Goal: Information Seeking & Learning: Learn about a topic

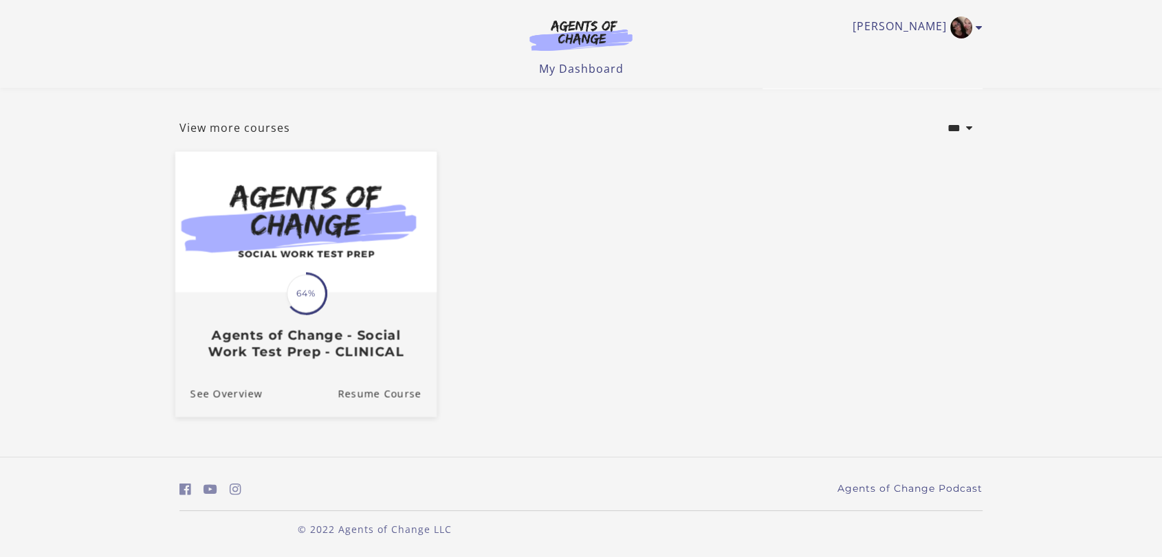
click at [269, 243] on img at bounding box center [305, 222] width 261 height 141
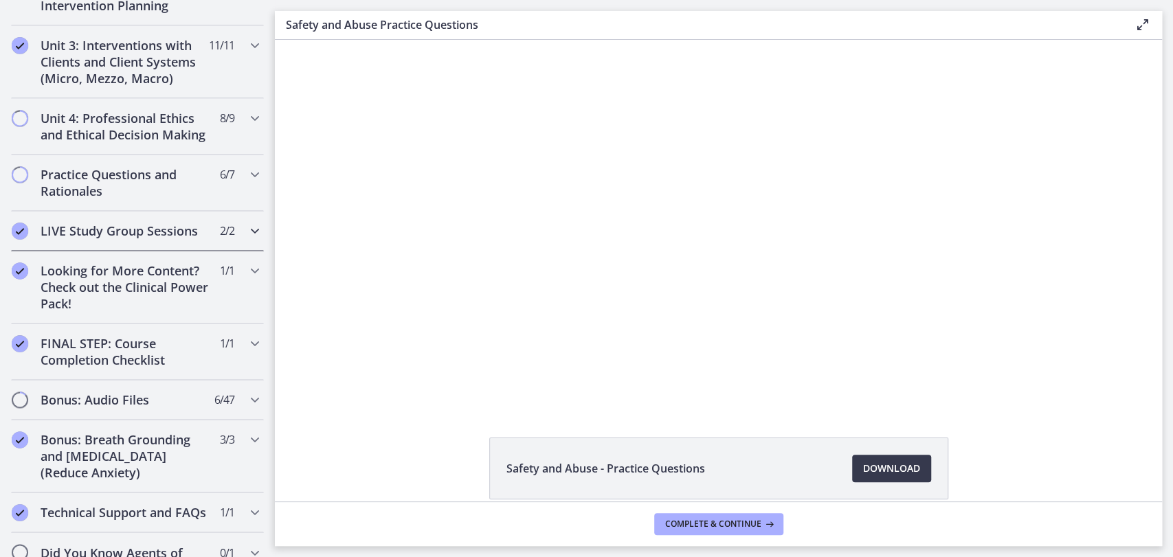
scroll to position [1136, 0]
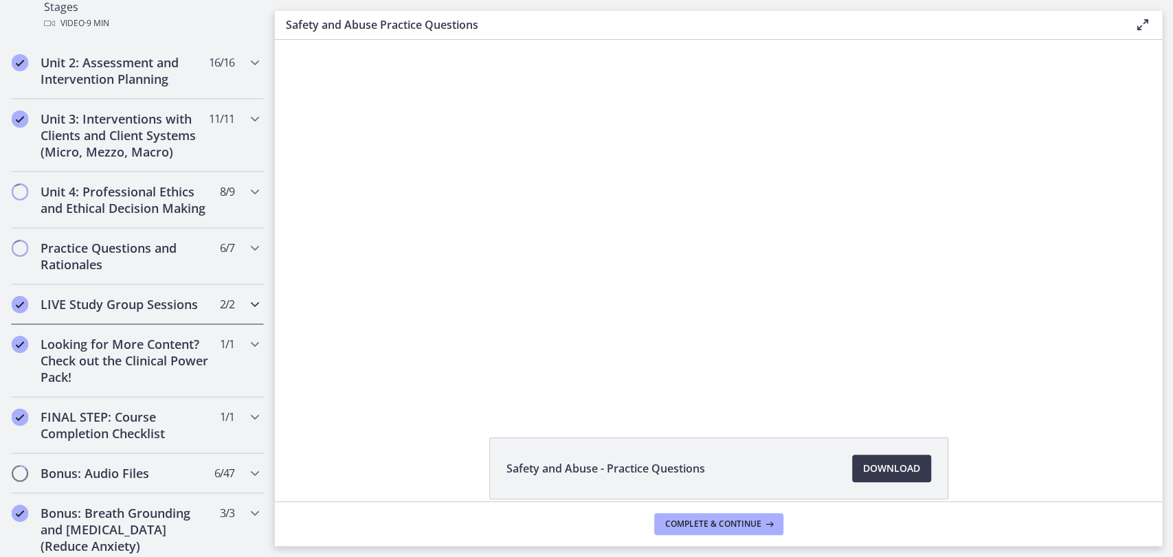
click at [100, 287] on div "LIVE Study Group Sessions 2 / 2 Completed" at bounding box center [137, 305] width 253 height 40
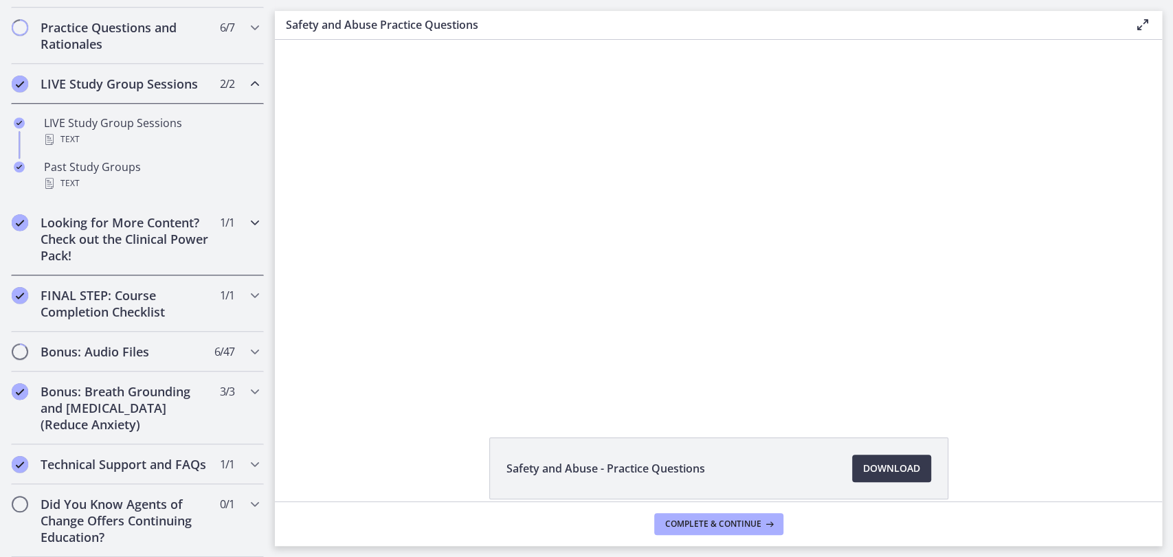
click at [100, 264] on h2 "Looking for More Content? Check out the Clinical Power Pack!" at bounding box center [125, 238] width 168 height 49
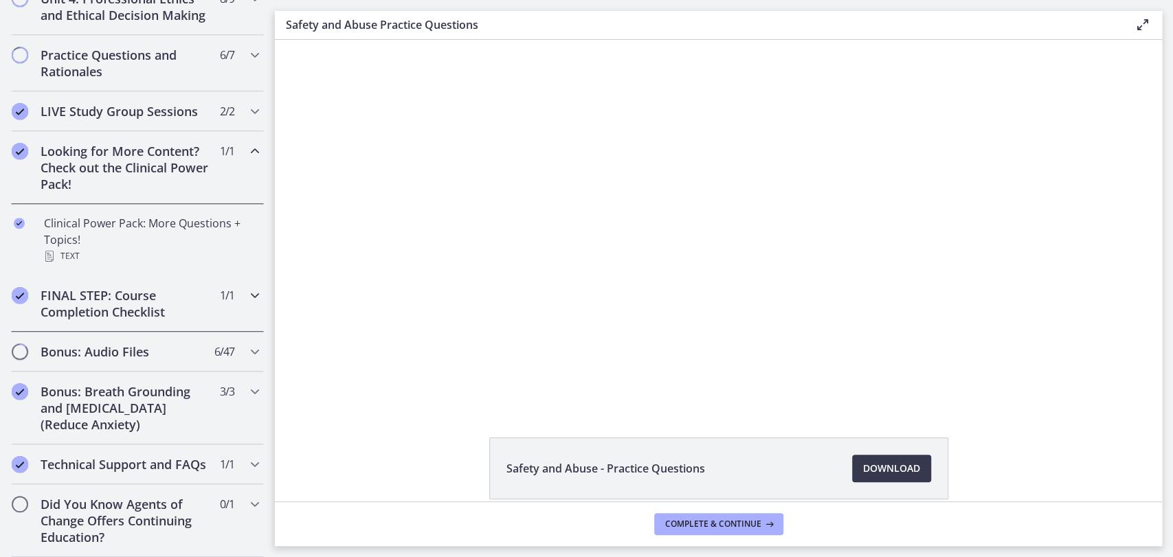
click at [99, 315] on h2 "FINAL STEP: Course Completion Checklist" at bounding box center [125, 303] width 168 height 33
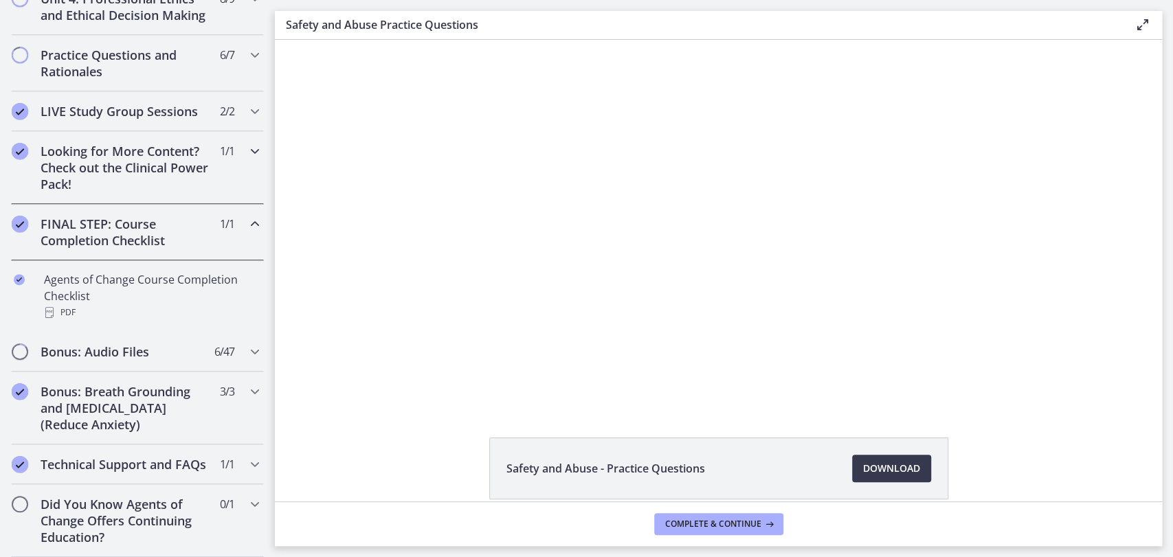
click at [80, 192] on h2 "Looking for More Content? Check out the Clinical Power Pack!" at bounding box center [125, 167] width 168 height 49
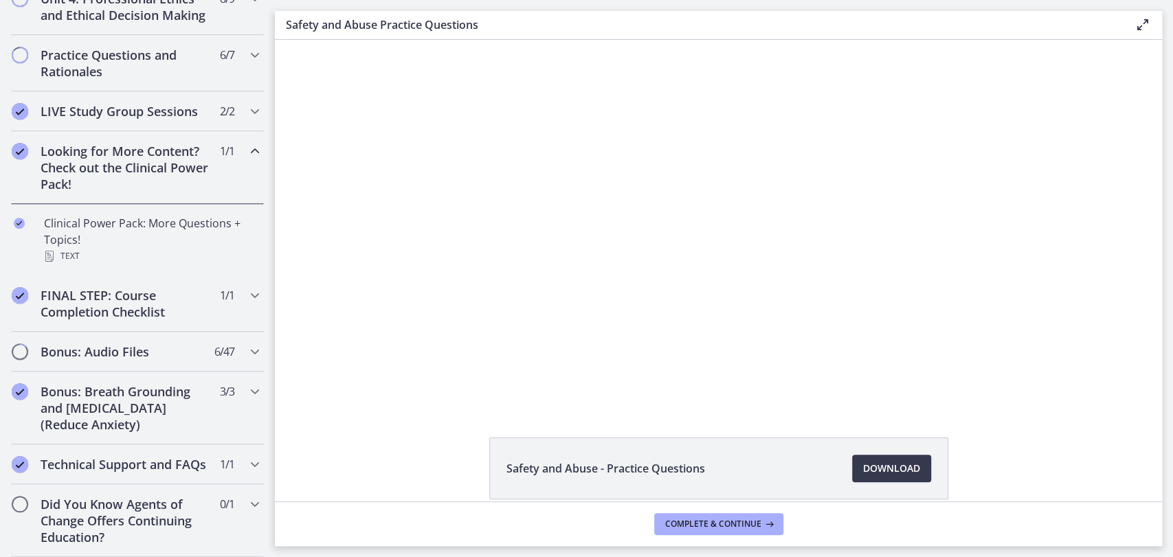
scroll to position [695, 0]
click at [104, 535] on h2 "Did You Know Agents of Change Offers Continuing Education?" at bounding box center [125, 520] width 168 height 49
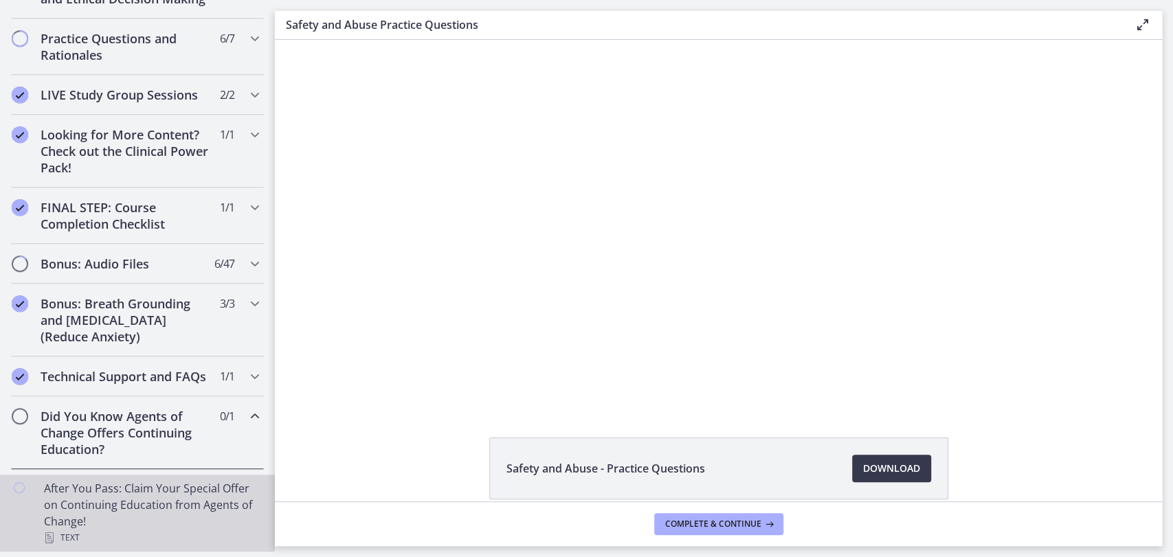
click at [115, 520] on div "After You Pass: Claim Your Special Offer on Continuing Education from Agents of…" at bounding box center [151, 513] width 214 height 66
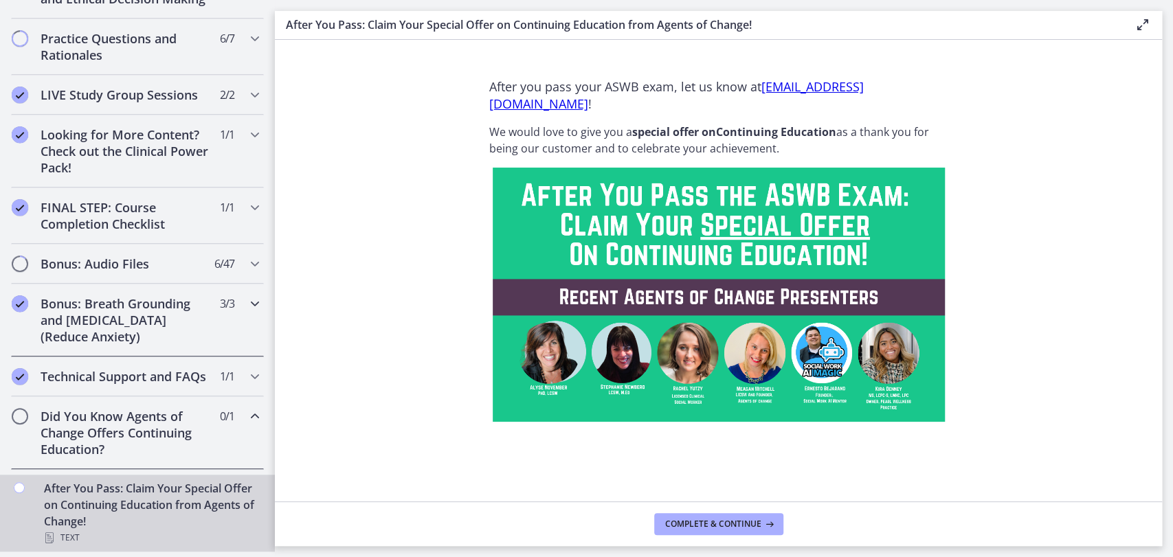
click at [87, 327] on h2 "Bonus: Breath Grounding and [MEDICAL_DATA] (Reduce Anxiety)" at bounding box center [125, 320] width 168 height 49
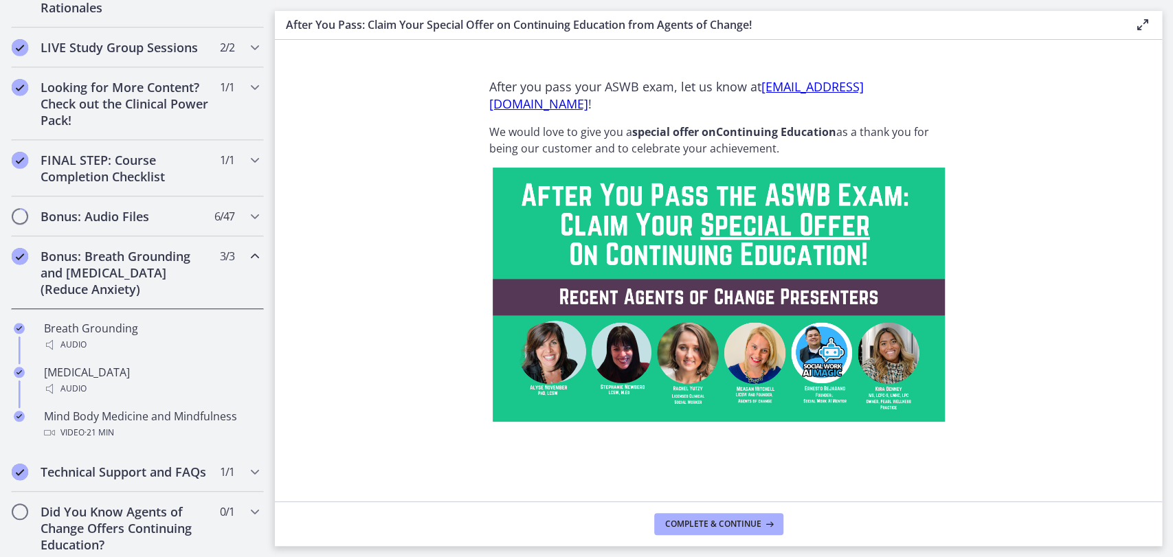
click at [86, 298] on h2 "Bonus: Breath Grounding and [MEDICAL_DATA] (Reduce Anxiety)" at bounding box center [125, 272] width 168 height 49
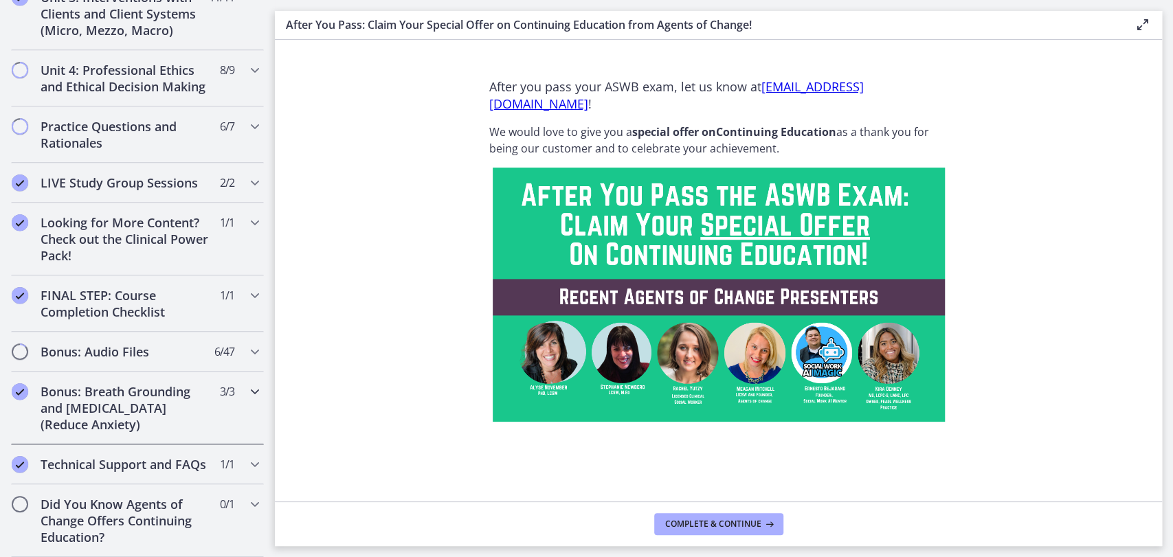
scroll to position [623, 0]
click at [45, 287] on h2 "FINAL STEP: Course Completion Checklist" at bounding box center [125, 303] width 168 height 33
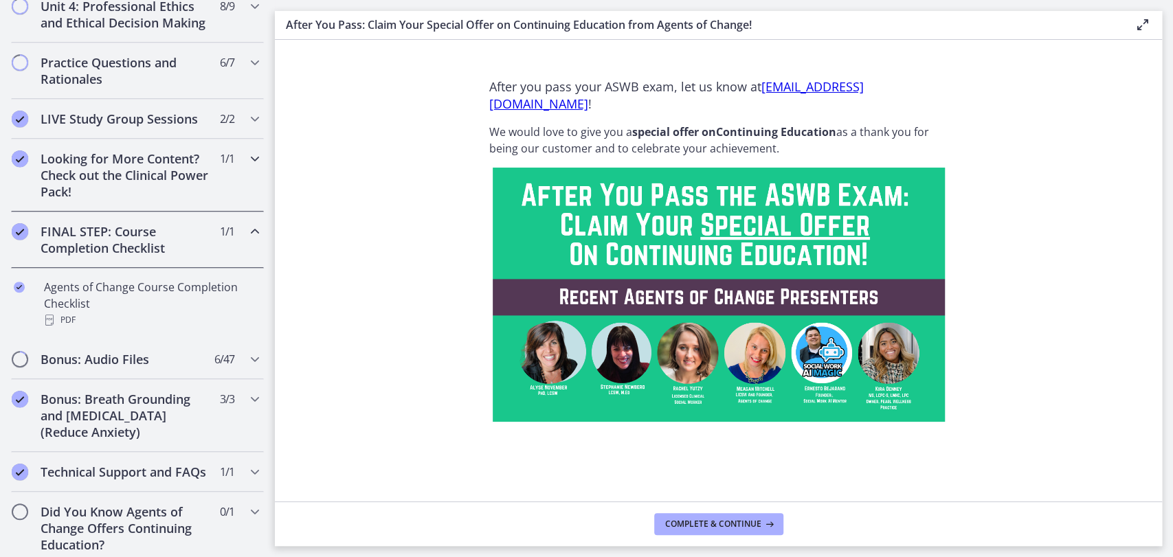
click at [92, 200] on h2 "Looking for More Content? Check out the Clinical Power Pack!" at bounding box center [125, 175] width 168 height 49
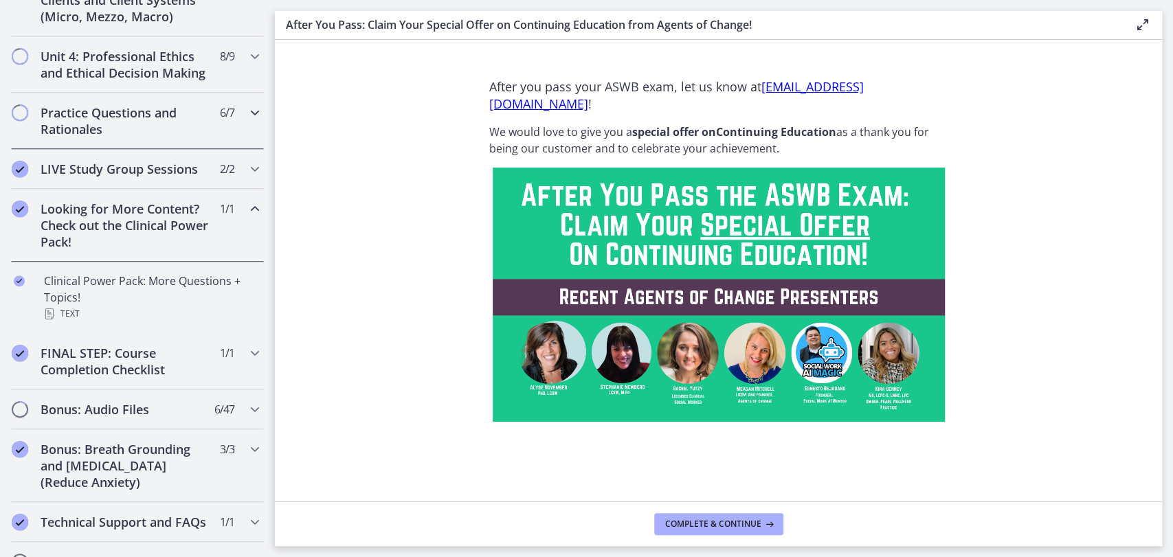
scroll to position [547, 0]
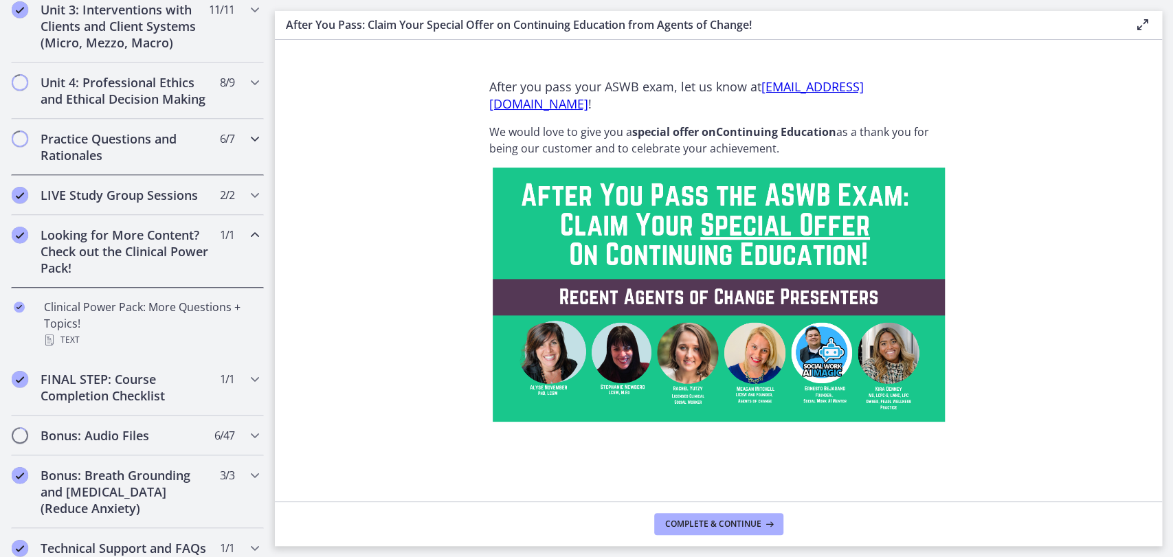
click at [87, 164] on h2 "Practice Questions and Rationales" at bounding box center [125, 147] width 168 height 33
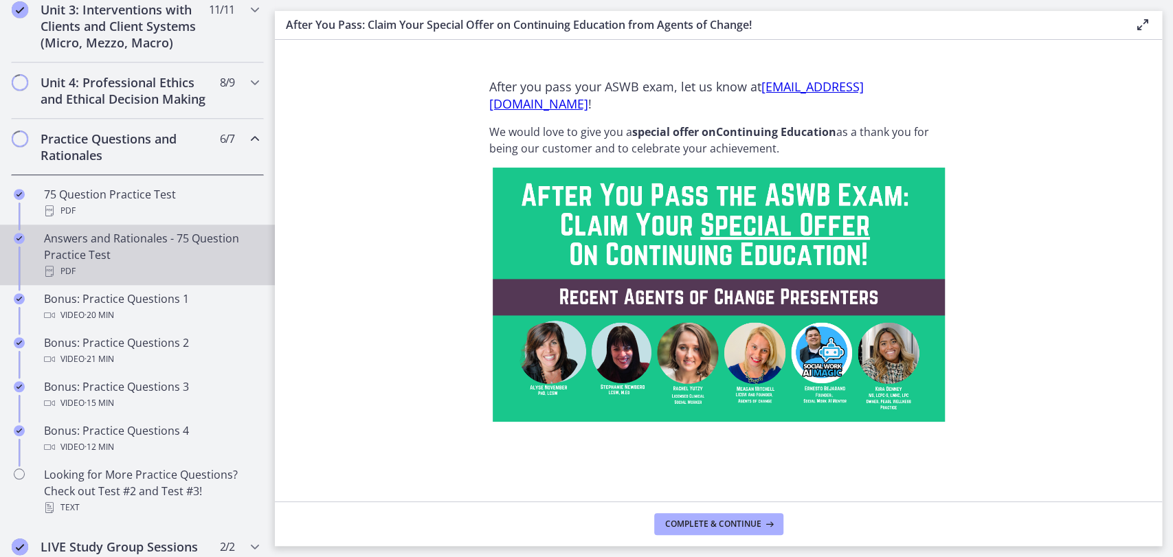
click at [77, 280] on div "Answers and Rationales - 75 Question Practice Test PDF" at bounding box center [151, 254] width 214 height 49
